Goal: Navigation & Orientation: Find specific page/section

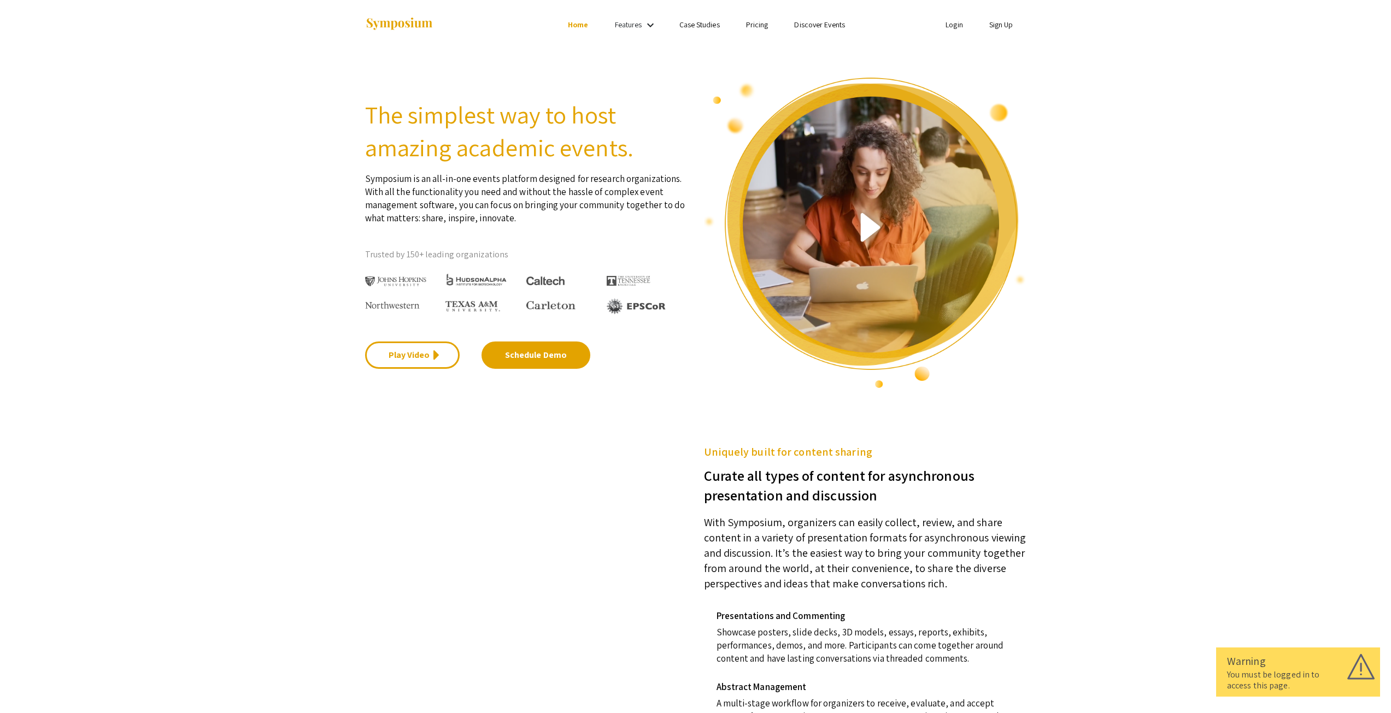
click at [935, 28] on li "Login" at bounding box center [955, 24] width 44 height 13
click at [946, 24] on link "Login" at bounding box center [954, 25] width 17 height 10
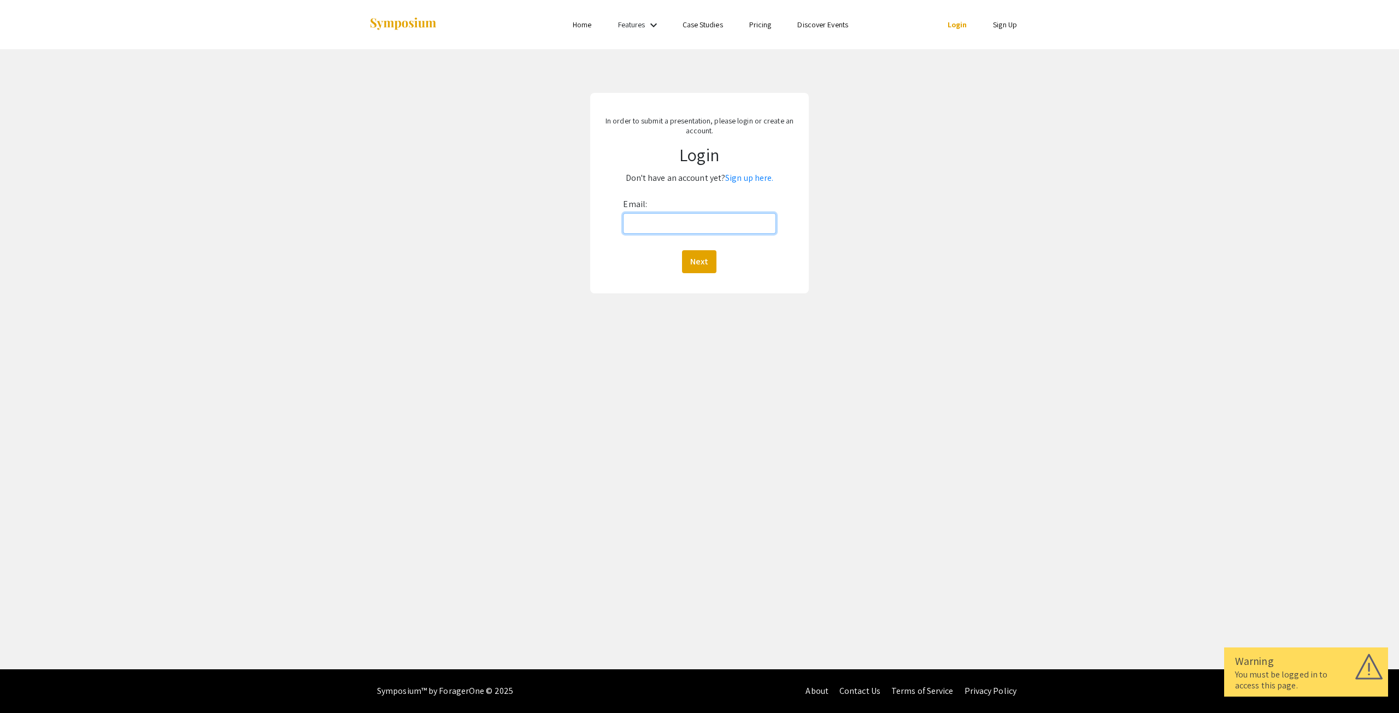
click at [669, 227] on input "Email:" at bounding box center [699, 223] width 153 height 21
type input "[EMAIL_ADDRESS][DOMAIN_NAME]"
click at [705, 259] on button "Next" at bounding box center [699, 261] width 34 height 23
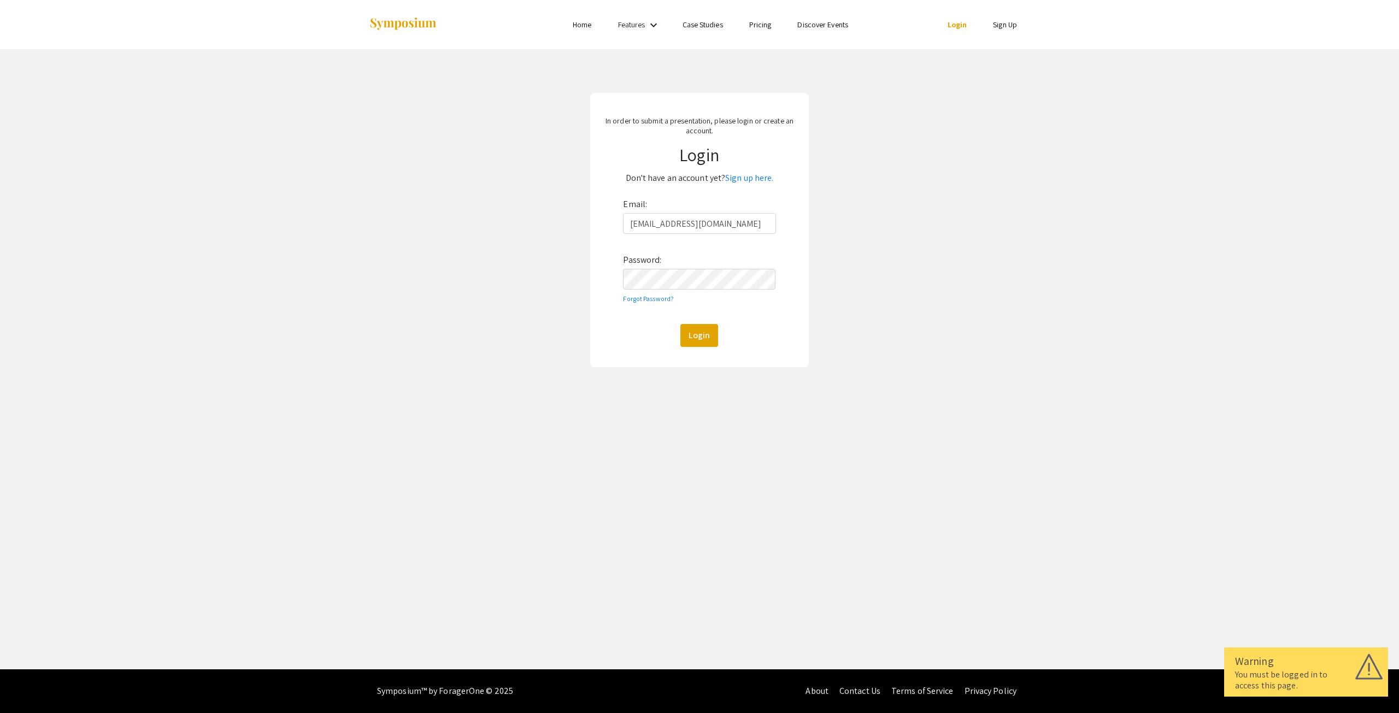
click at [621, 343] on form "Email: [EMAIL_ADDRESS][DOMAIN_NAME] Password: Forgot Password? Login" at bounding box center [700, 271] width 191 height 151
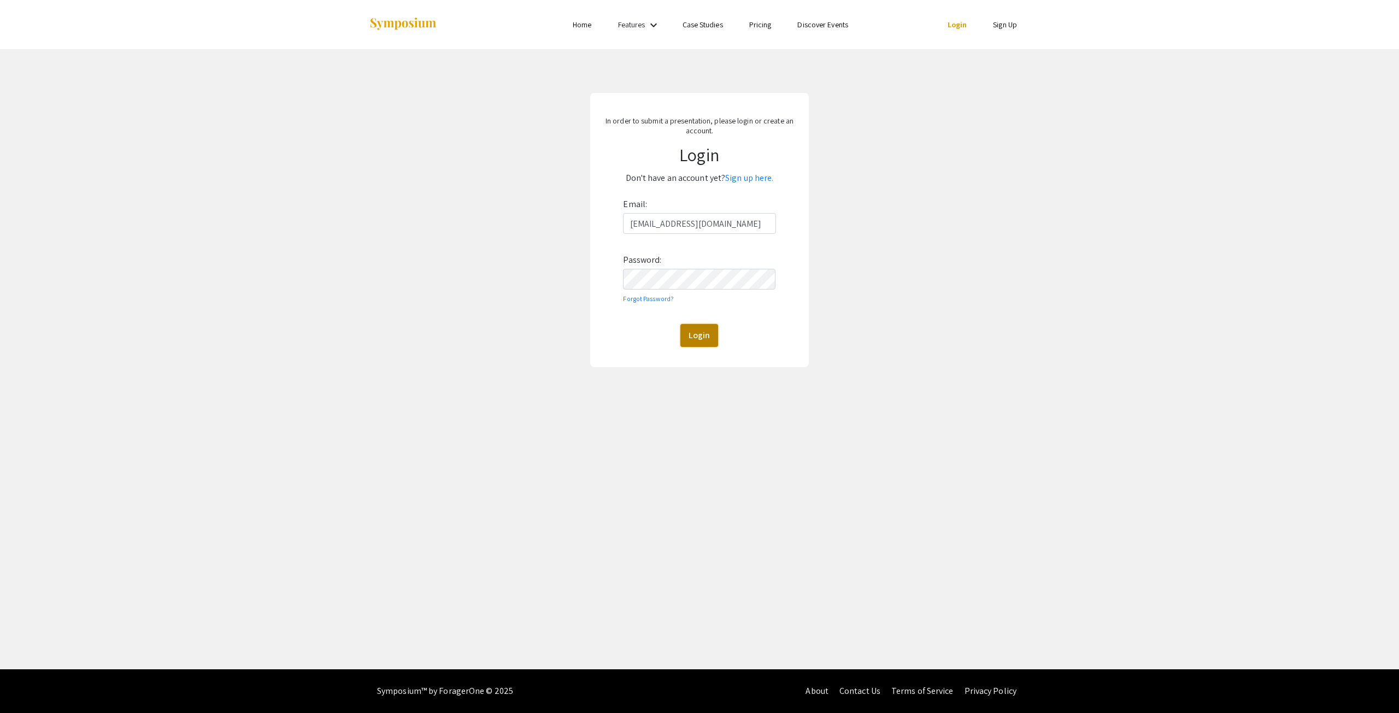
click at [708, 345] on button "Login" at bounding box center [700, 335] width 38 height 23
click at [983, 200] on div "In order to submit a presentation, please login or create an account. Login Don…" at bounding box center [700, 228] width 1416 height 358
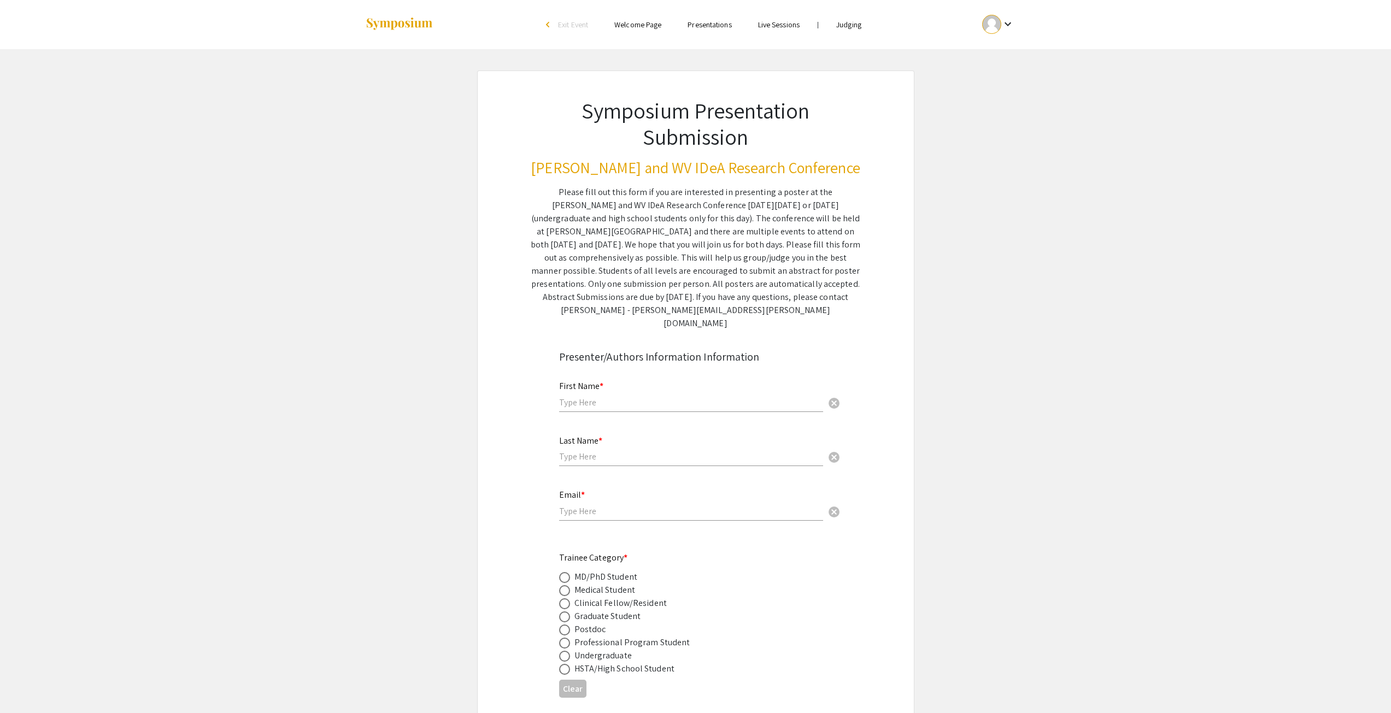
click at [651, 24] on link "Welcome Page" at bounding box center [637, 25] width 47 height 10
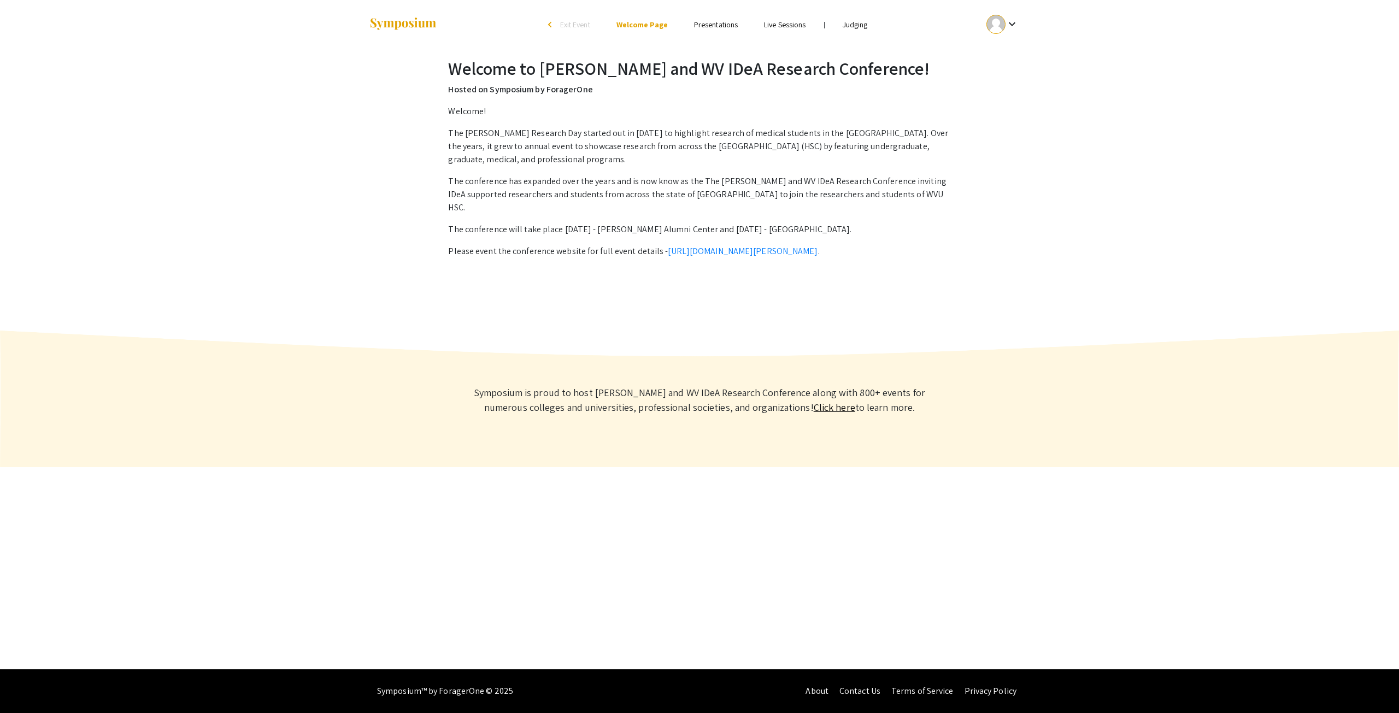
click at [718, 21] on link "Presentations" at bounding box center [716, 25] width 44 height 10
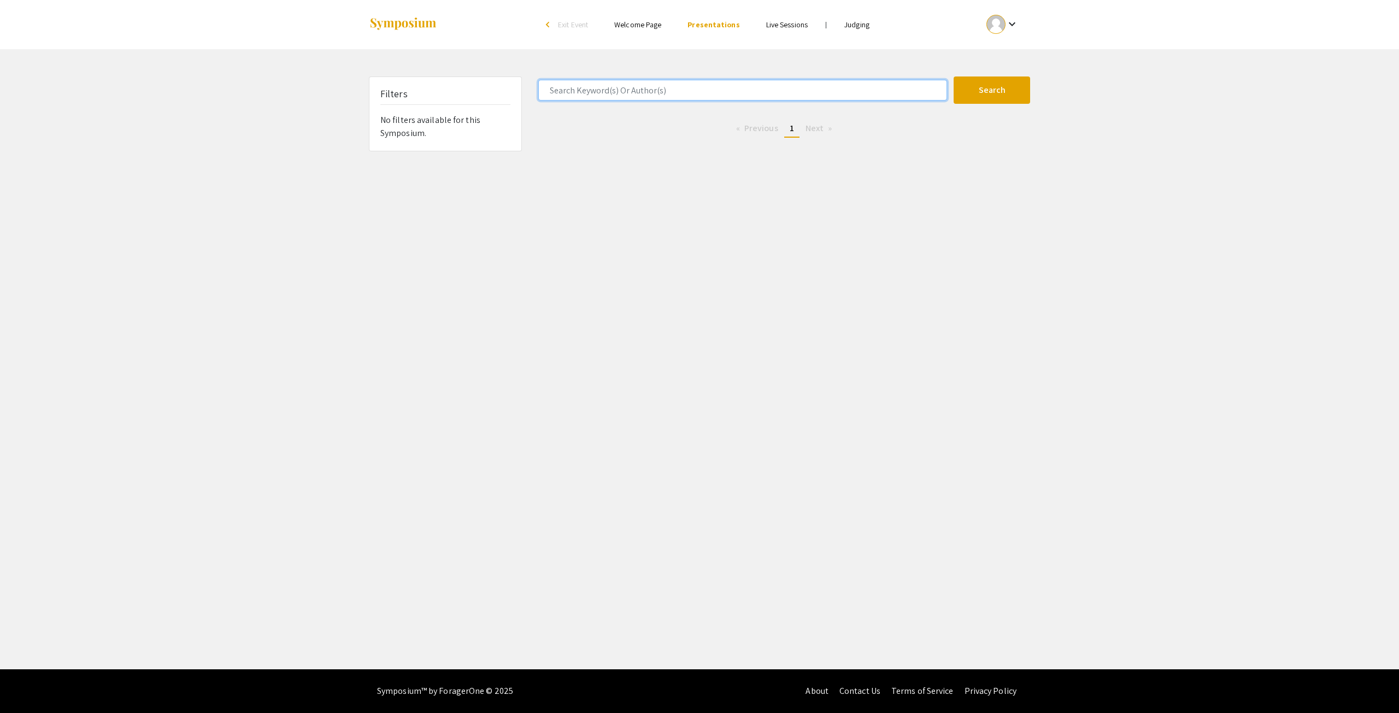
click at [679, 89] on input "Search Keyword(s) Or Author(s)" at bounding box center [742, 90] width 409 height 21
click at [772, 27] on link "Live Sessions" at bounding box center [787, 25] width 42 height 10
click at [857, 22] on link "Judging" at bounding box center [857, 25] width 25 height 10
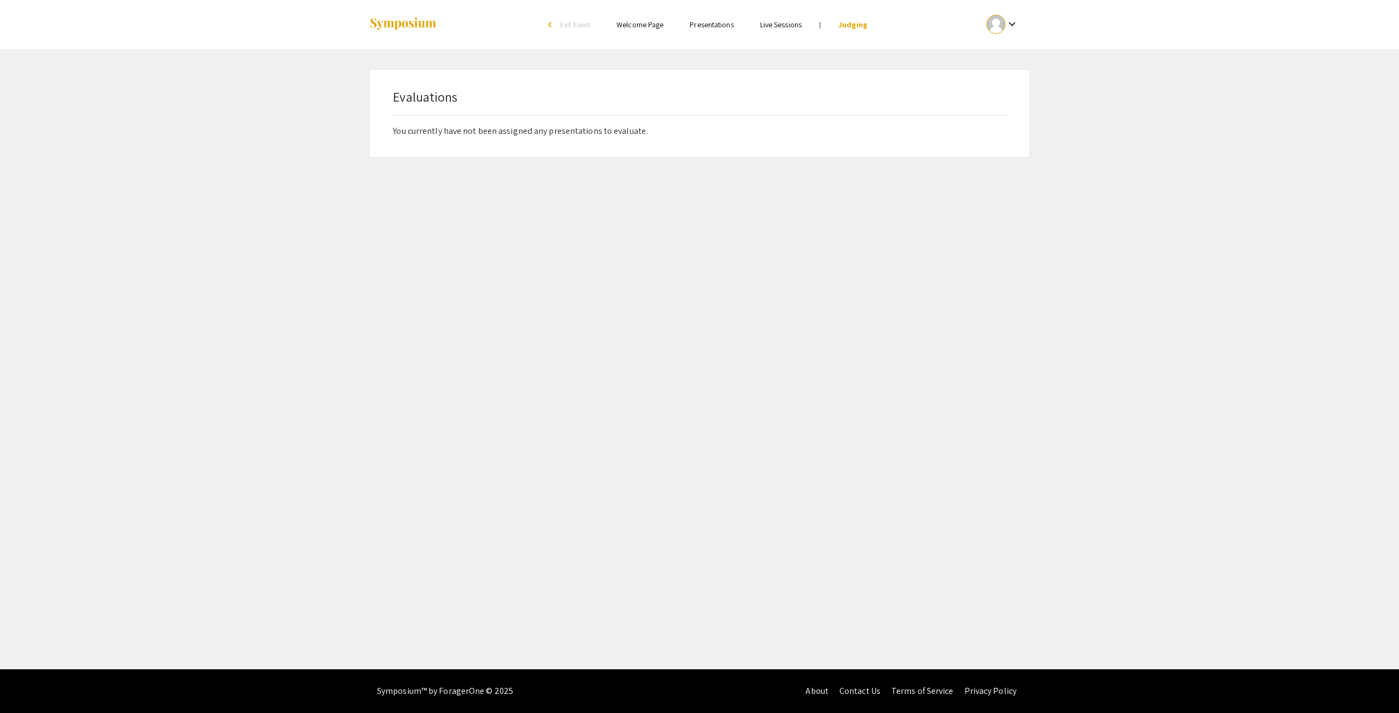
click at [1006, 27] on mat-icon "keyboard_arrow_down" at bounding box center [1012, 23] width 13 height 13
click at [1015, 67] on button "My Submissions" at bounding box center [1008, 80] width 67 height 26
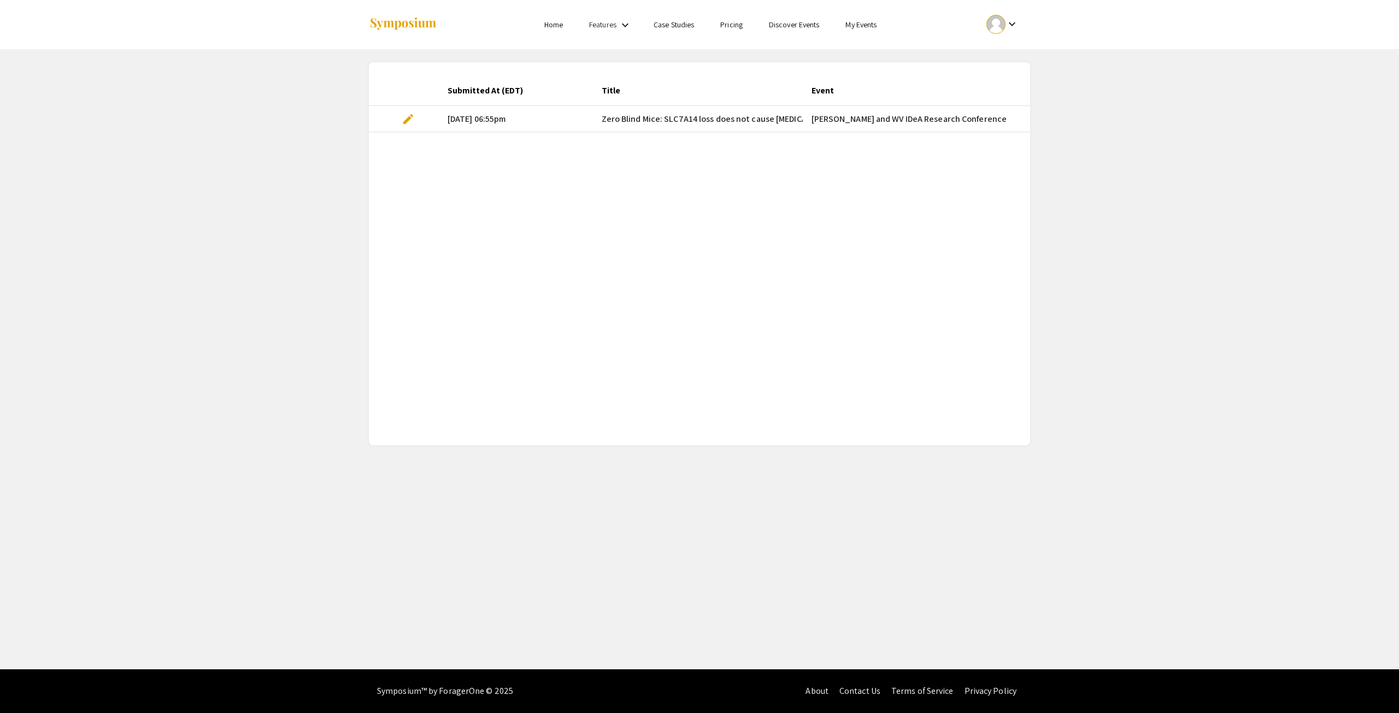
click at [1015, 17] on div "keyboard_arrow_down" at bounding box center [1003, 24] width 38 height 25
click at [1015, 54] on button "My Account" at bounding box center [1008, 54] width 67 height 26
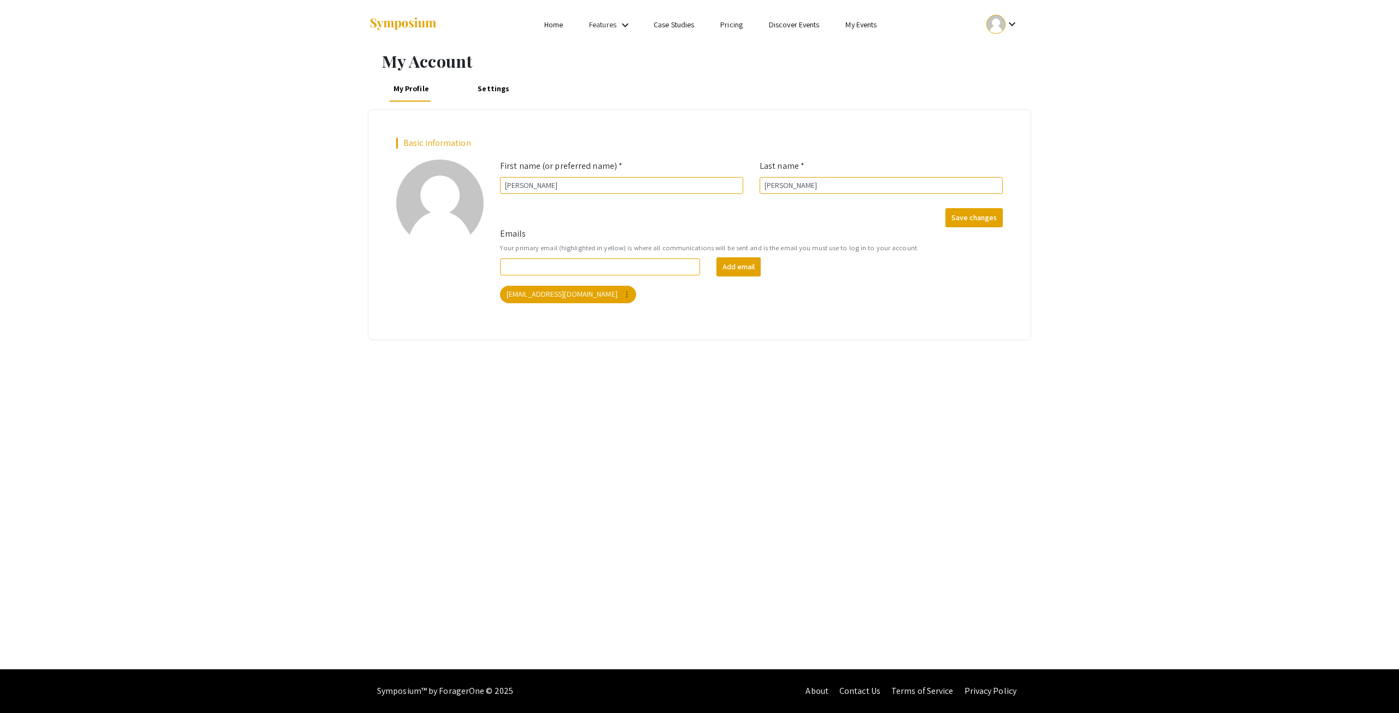
click at [1062, 56] on div "My Account My Profile Settings Basic information add_a_photo Click to update pr…" at bounding box center [699, 359] width 1399 height 620
click at [626, 25] on mat-icon "keyboard_arrow_down" at bounding box center [625, 25] width 13 height 13
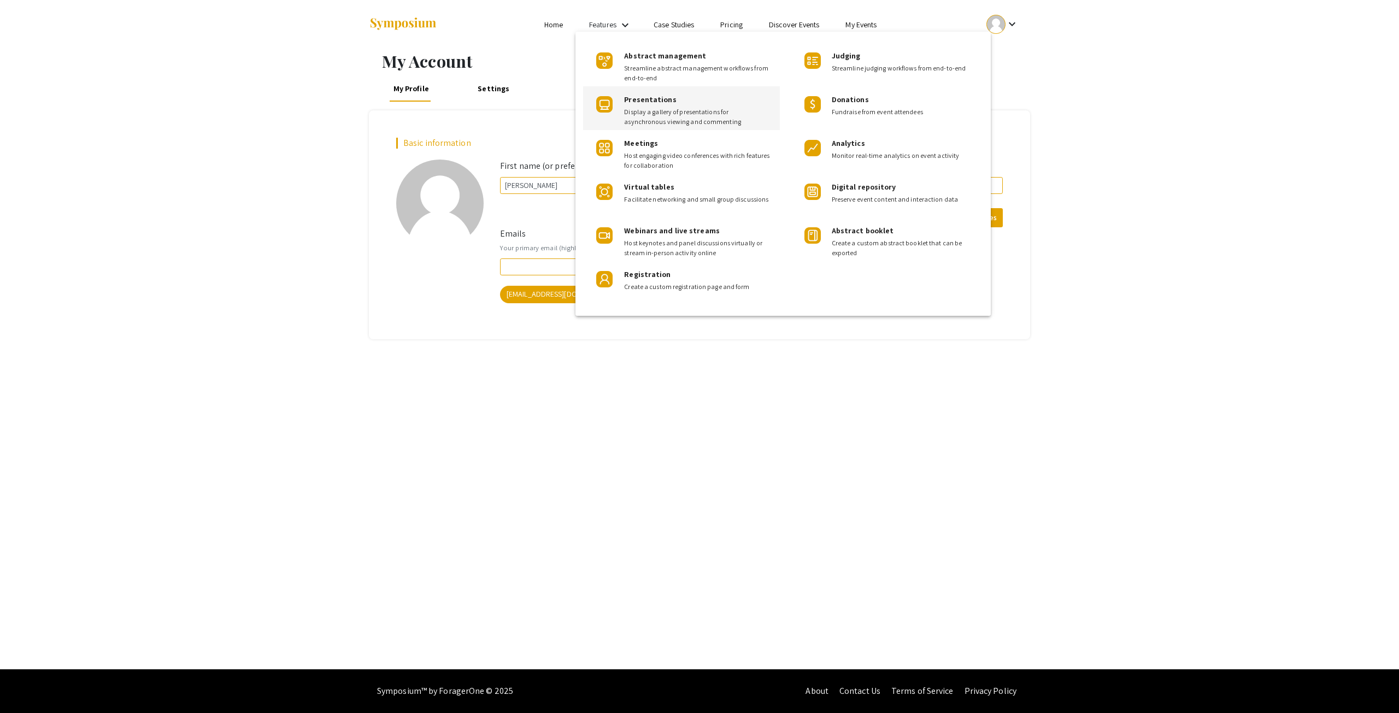
click at [647, 113] on span "Display a gallery of presentations for asynchronous viewing and commenting" at bounding box center [697, 117] width 147 height 20
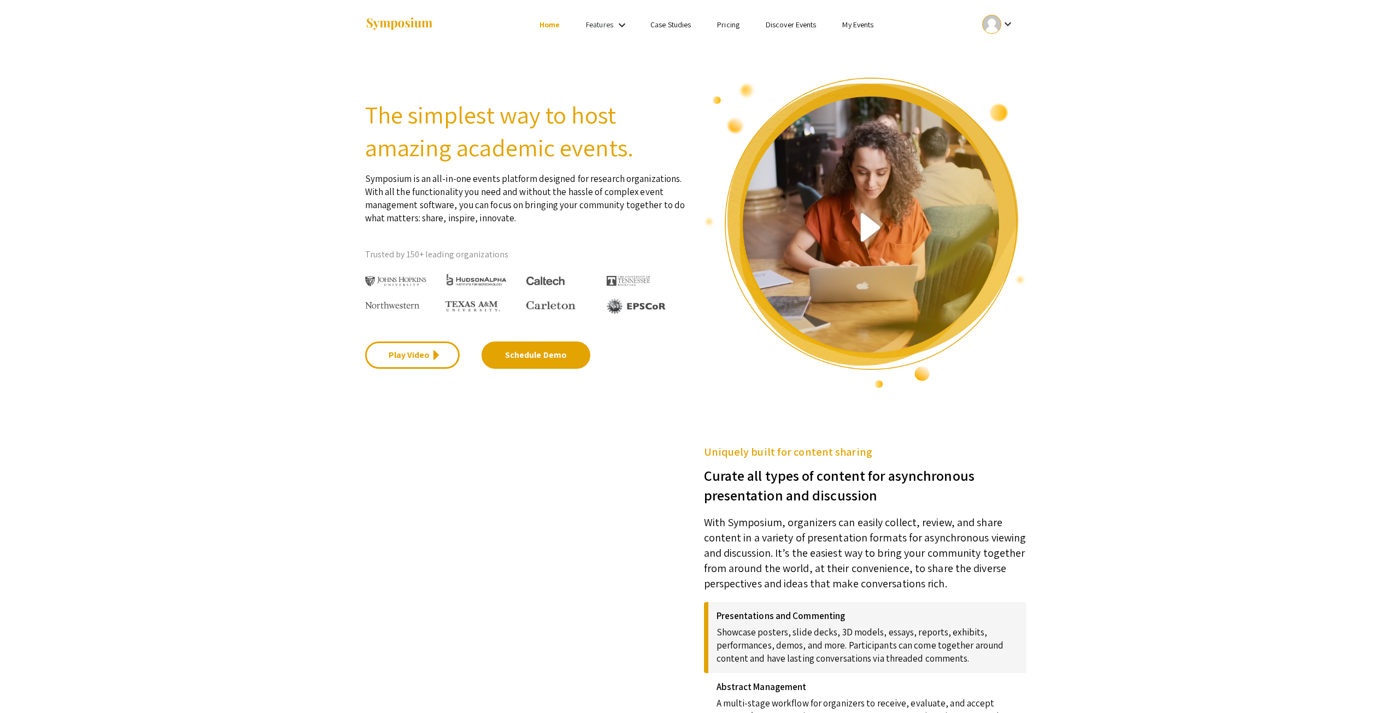
drag, startPoint x: 318, startPoint y: 309, endPoint x: 332, endPoint y: 193, distance: 117.4
click at [613, 28] on div "Features keyboard_arrow_down" at bounding box center [608, 25] width 44 height 14
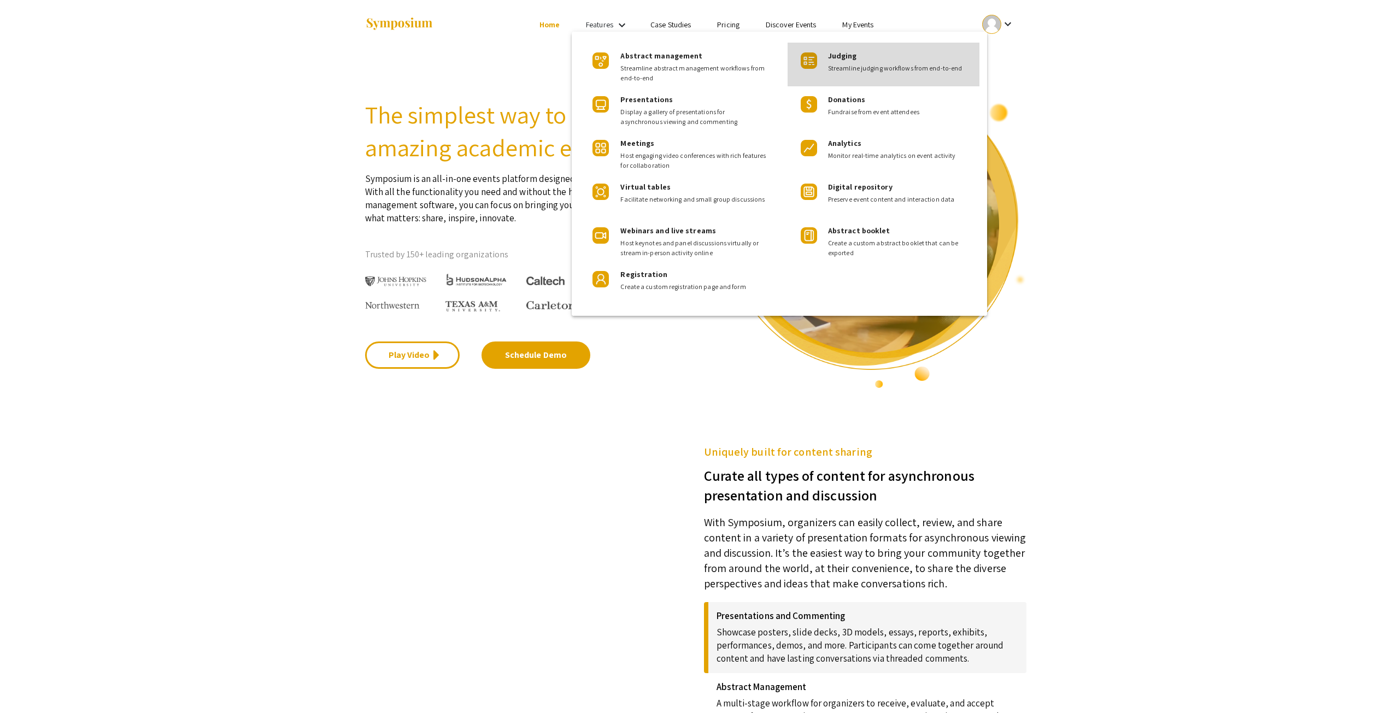
click at [865, 61] on div "Judging Streamline judging workflows from end-to-end" at bounding box center [899, 58] width 143 height 31
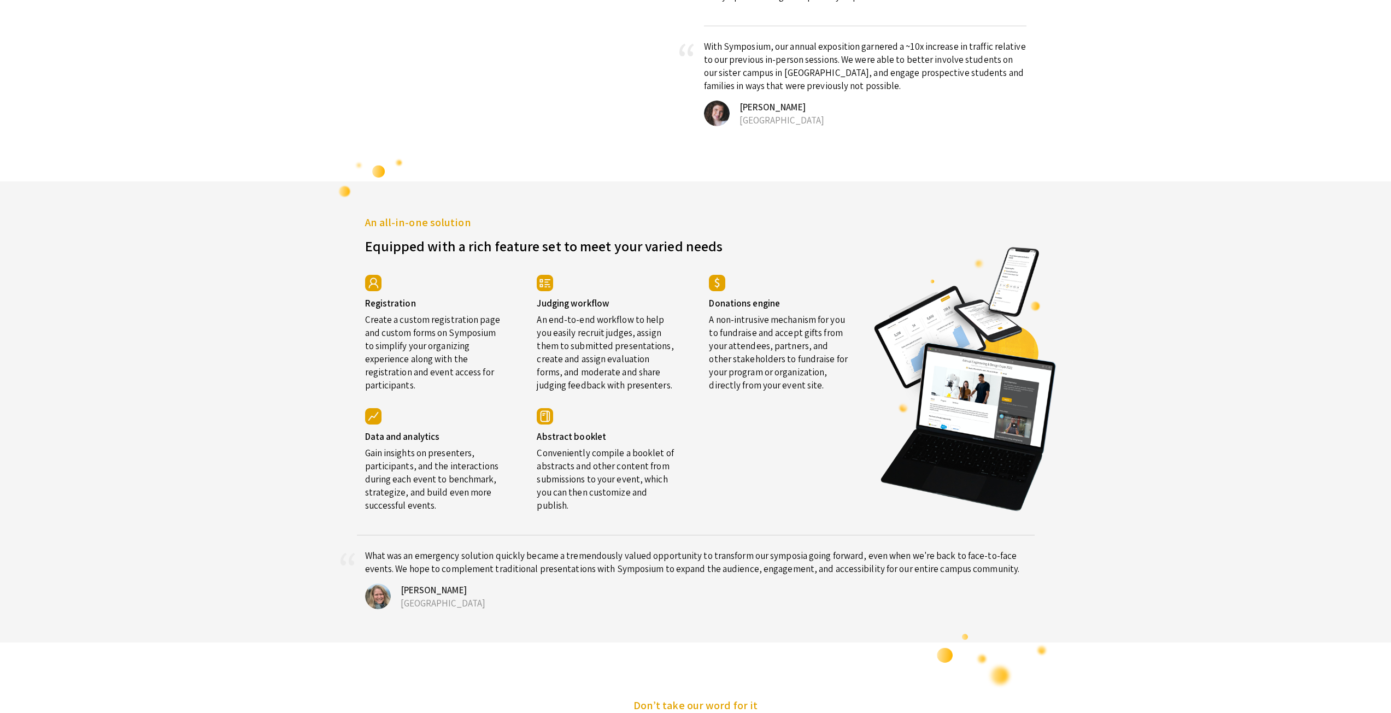
scroll to position [1865, 0]
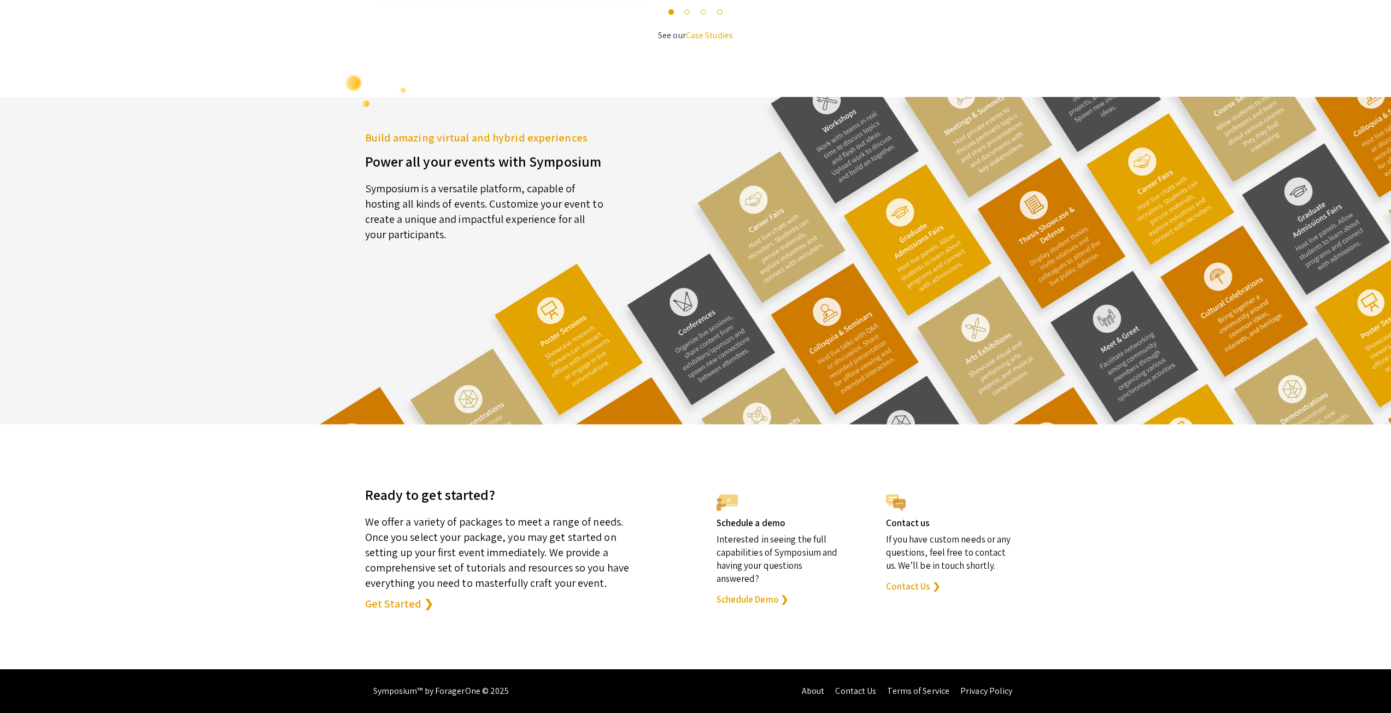
drag, startPoint x: 308, startPoint y: 308, endPoint x: 343, endPoint y: 559, distance: 253.4
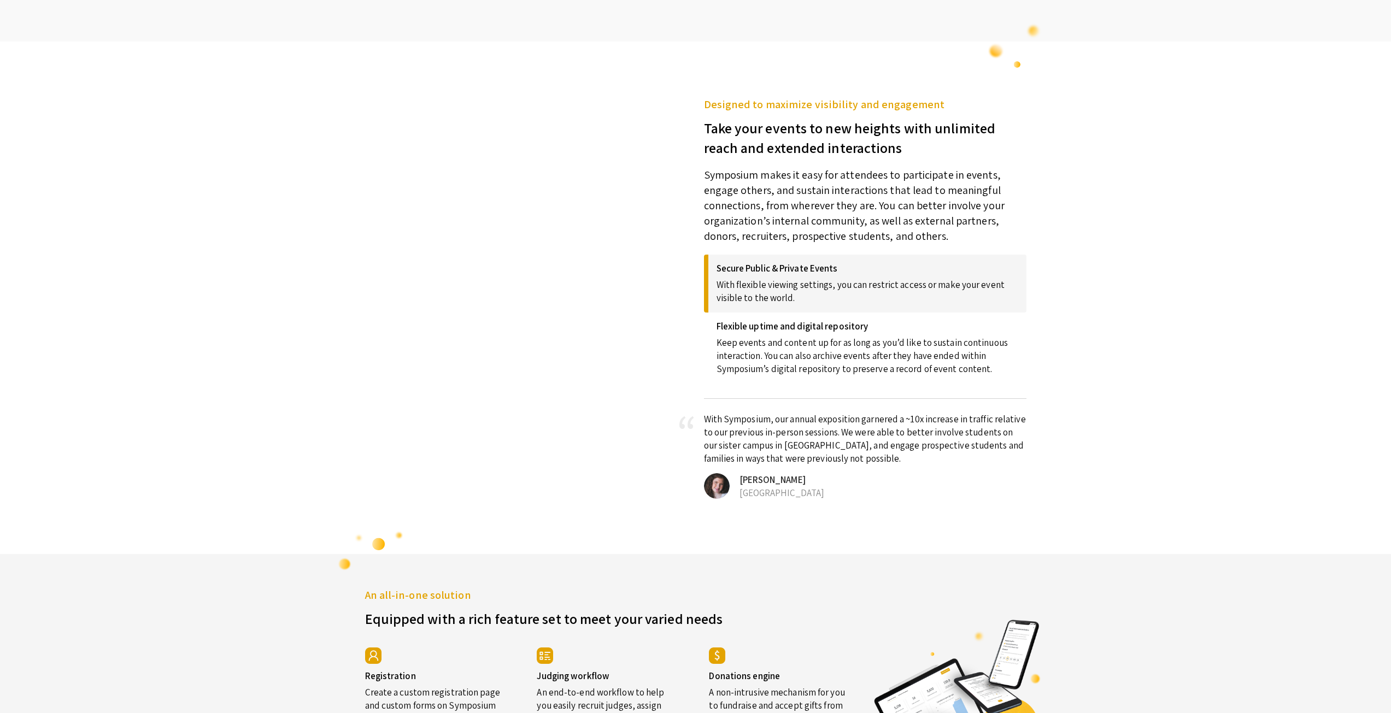
scroll to position [0, 0]
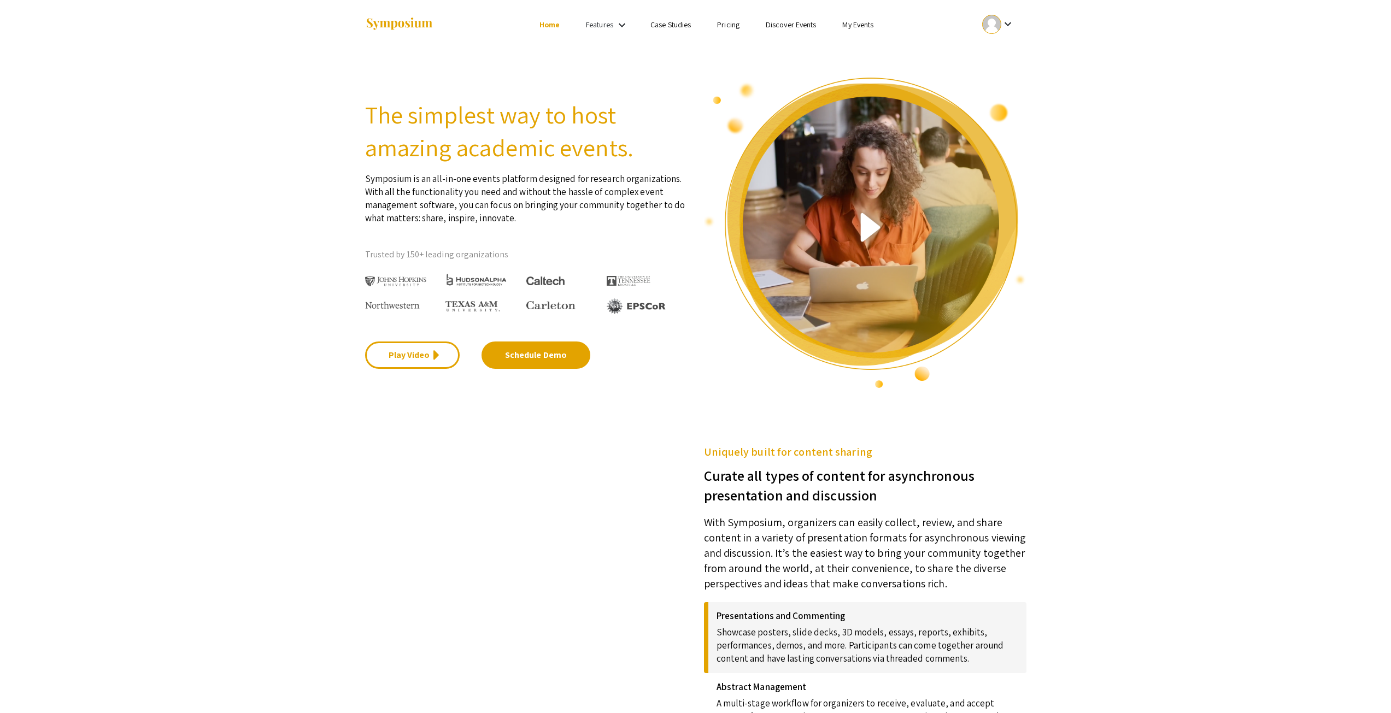
drag, startPoint x: 309, startPoint y: 497, endPoint x: 241, endPoint y: 122, distance: 381.8
